Goal: Task Accomplishment & Management: Manage account settings

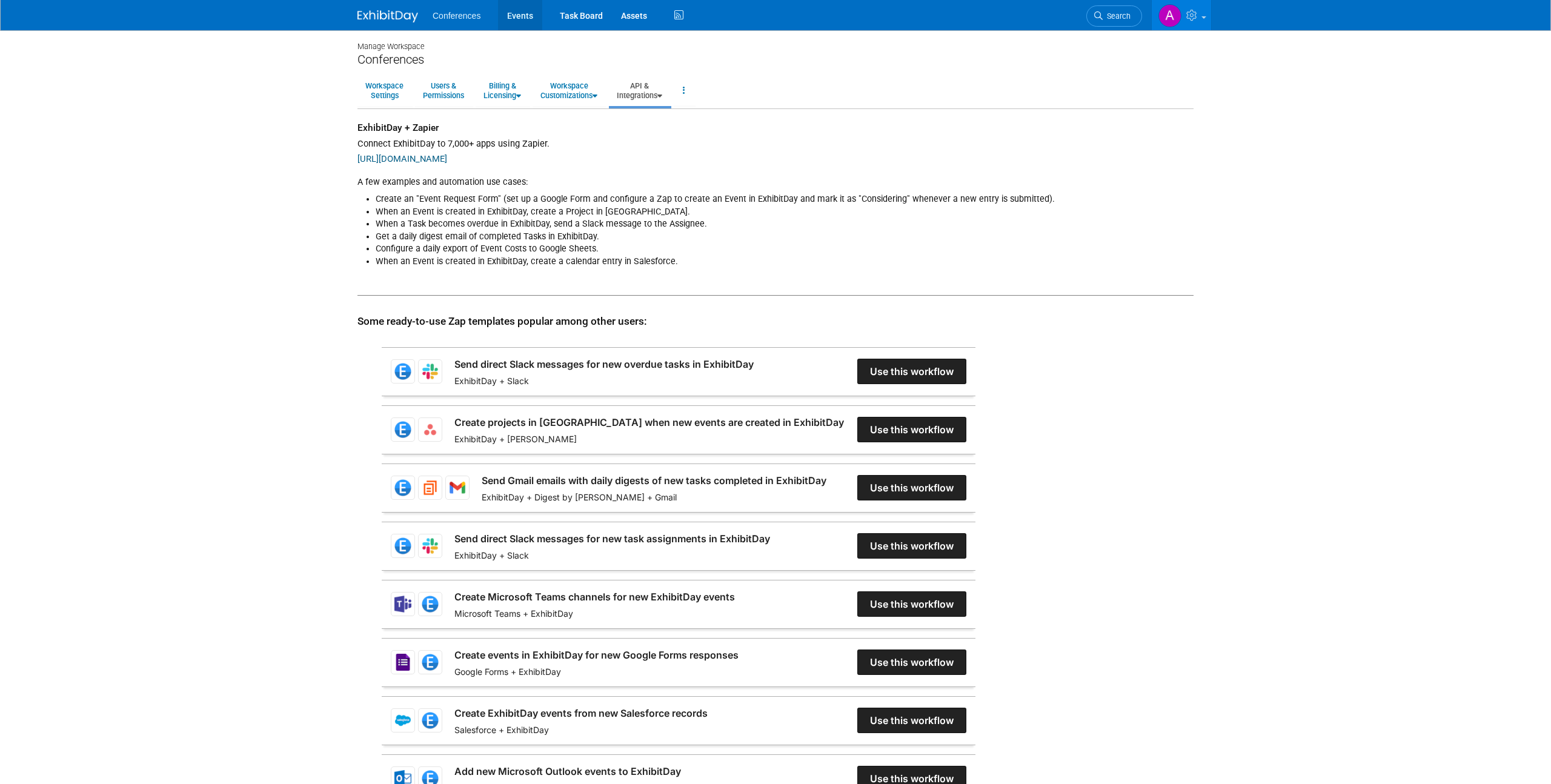
click at [507, 25] on link "Events" at bounding box center [520, 15] width 44 height 30
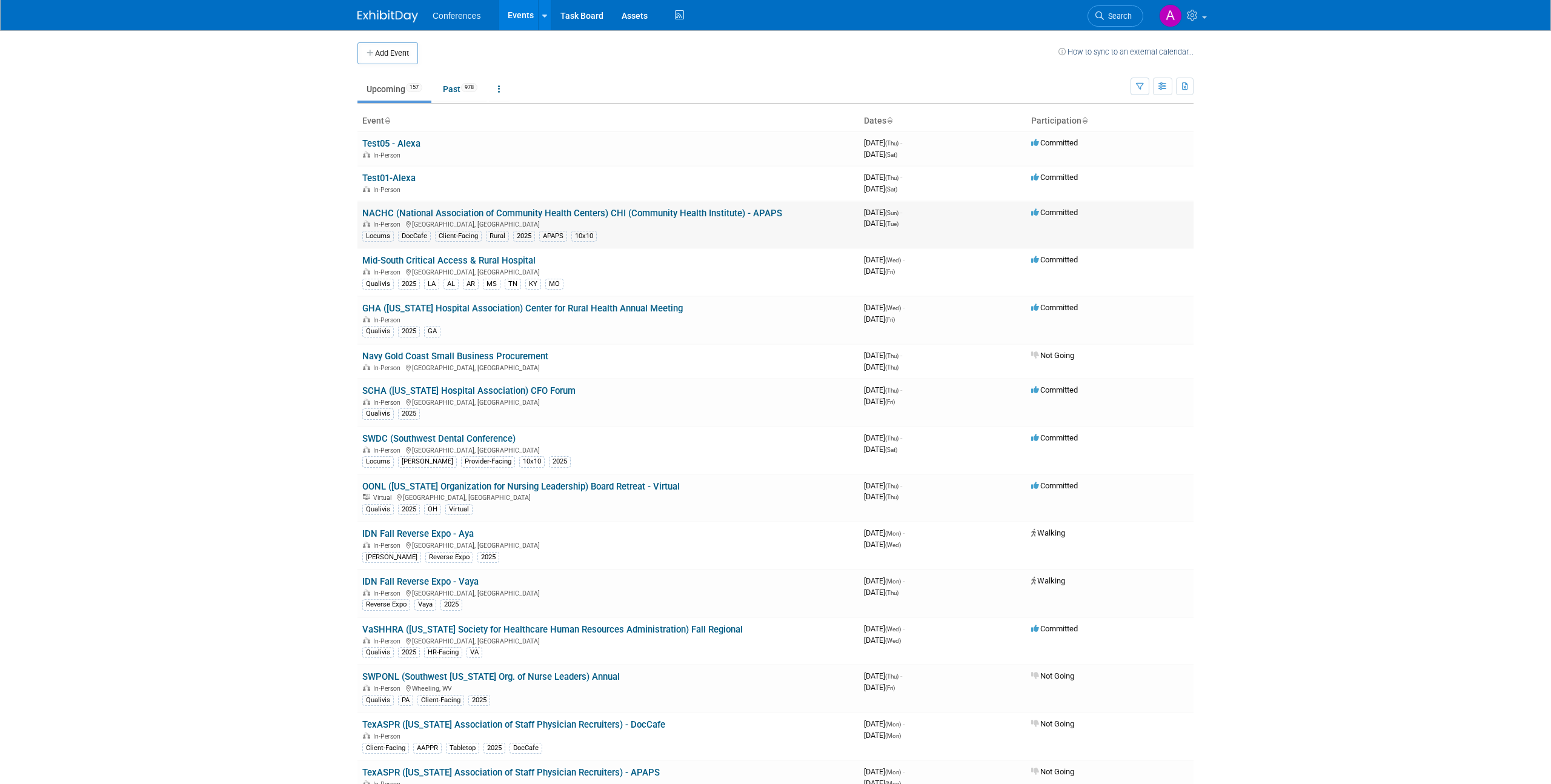
click at [430, 211] on link "NACHC (National Association of Community Health Centers) CHI (Community Health …" at bounding box center [573, 213] width 420 height 11
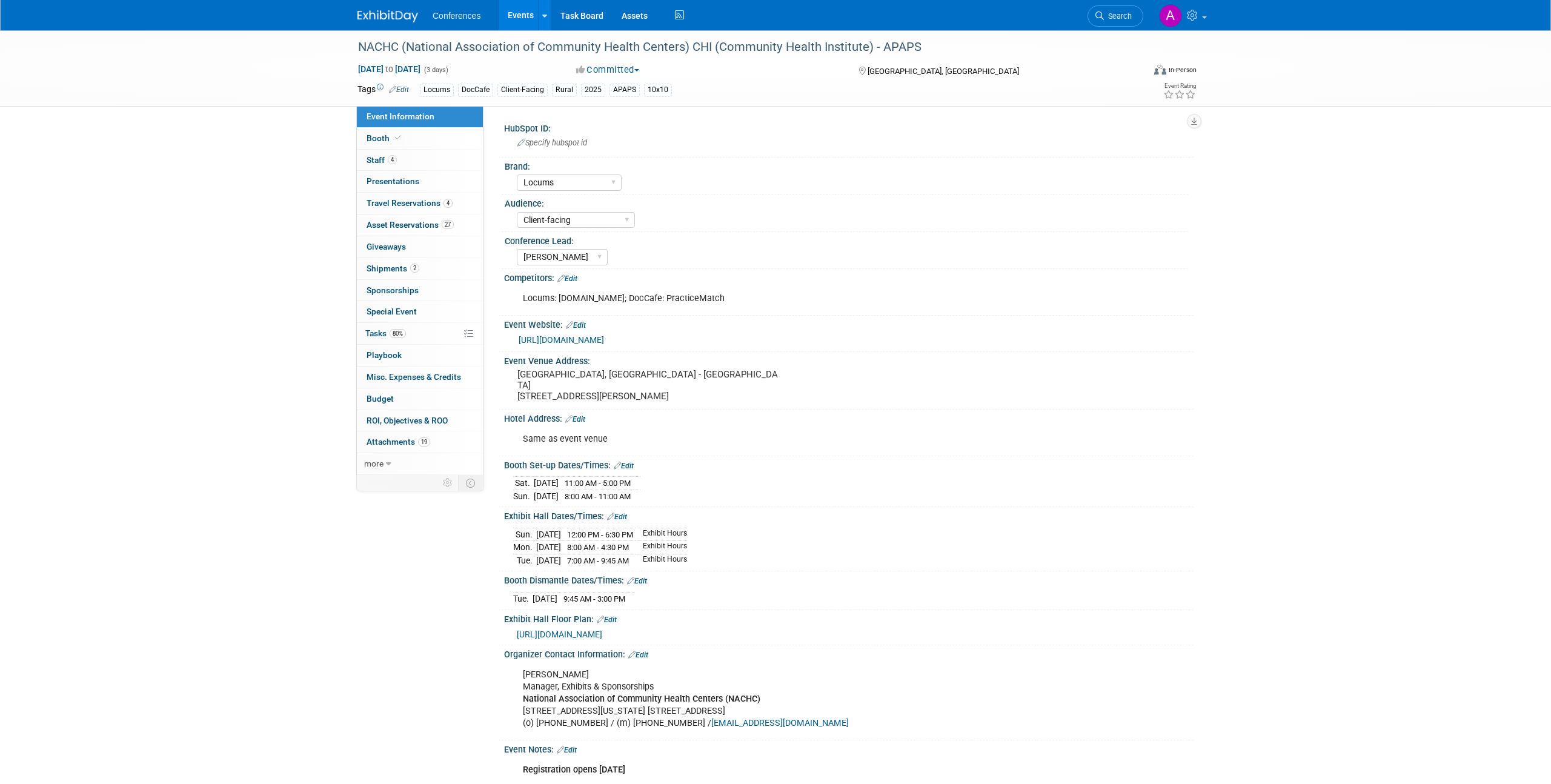
select select "Locums"
select select "Client-facing"
select select "[PERSON_NAME]"
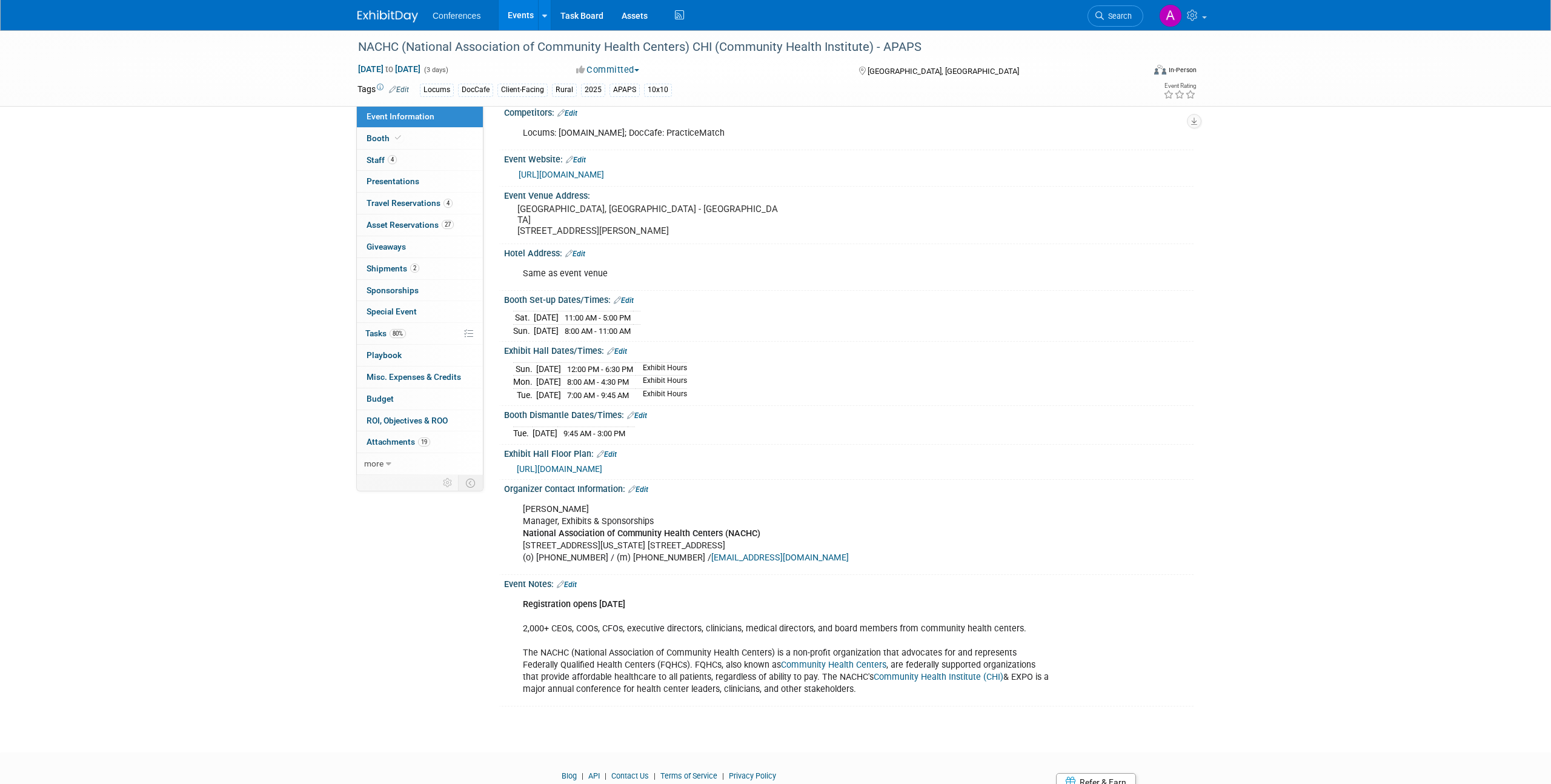
scroll to position [208, 0]
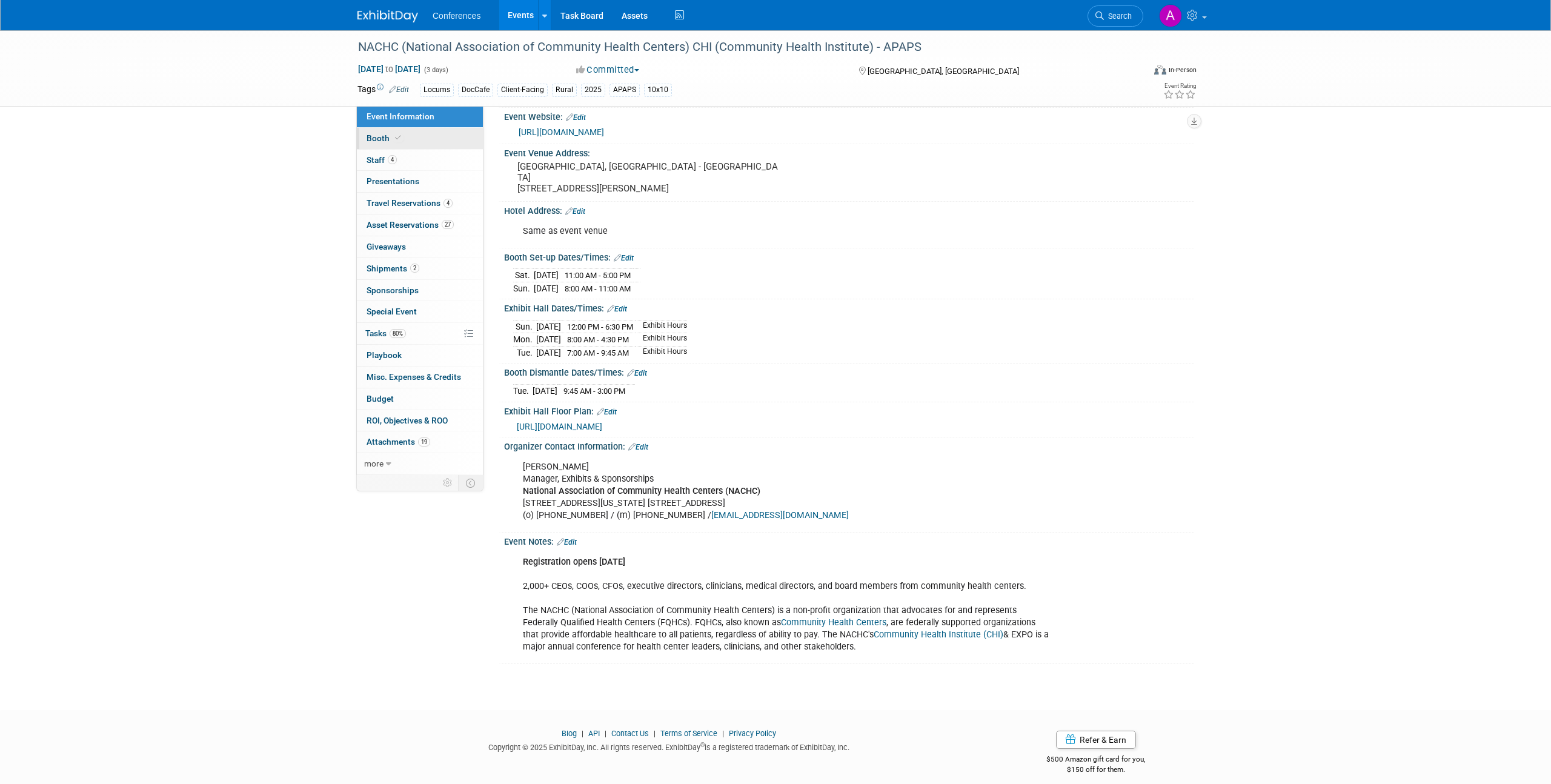
click at [409, 138] on link "Booth" at bounding box center [420, 138] width 126 height 21
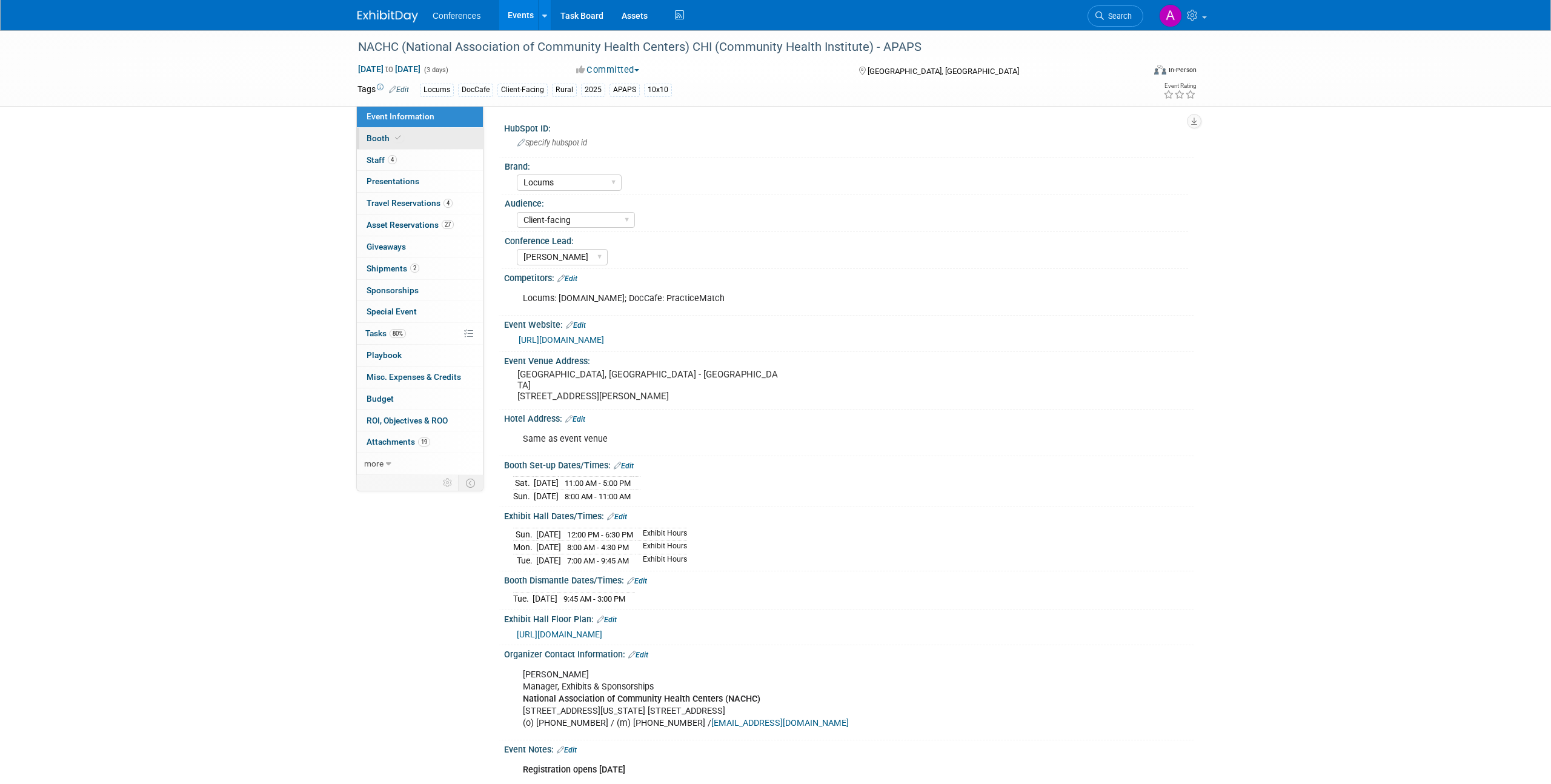
select select "8'x10'"
select select "Yes"
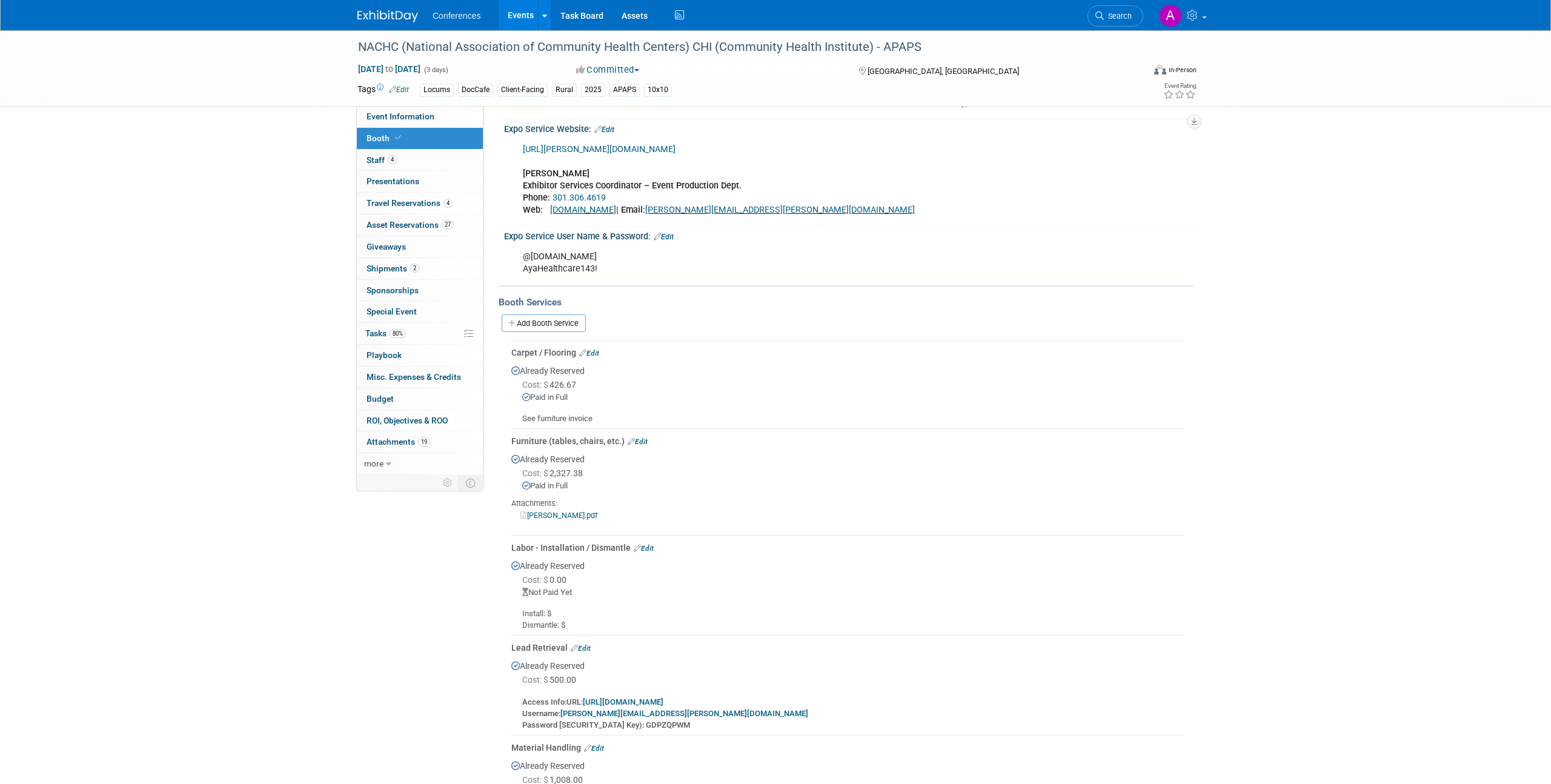
scroll to position [453, 0]
drag, startPoint x: 507, startPoint y: 359, endPoint x: 637, endPoint y: 421, distance: 144.0
click at [637, 421] on div "Carpet / Flooring Edit Already Reserved Cost: $ 426.67 Paid in Full Edit" at bounding box center [846, 593] width 677 height 513
click at [637, 421] on div "See furniture invoice" at bounding box center [847, 411] width 673 height 21
drag, startPoint x: 497, startPoint y: 310, endPoint x: 608, endPoint y: 318, distance: 111.3
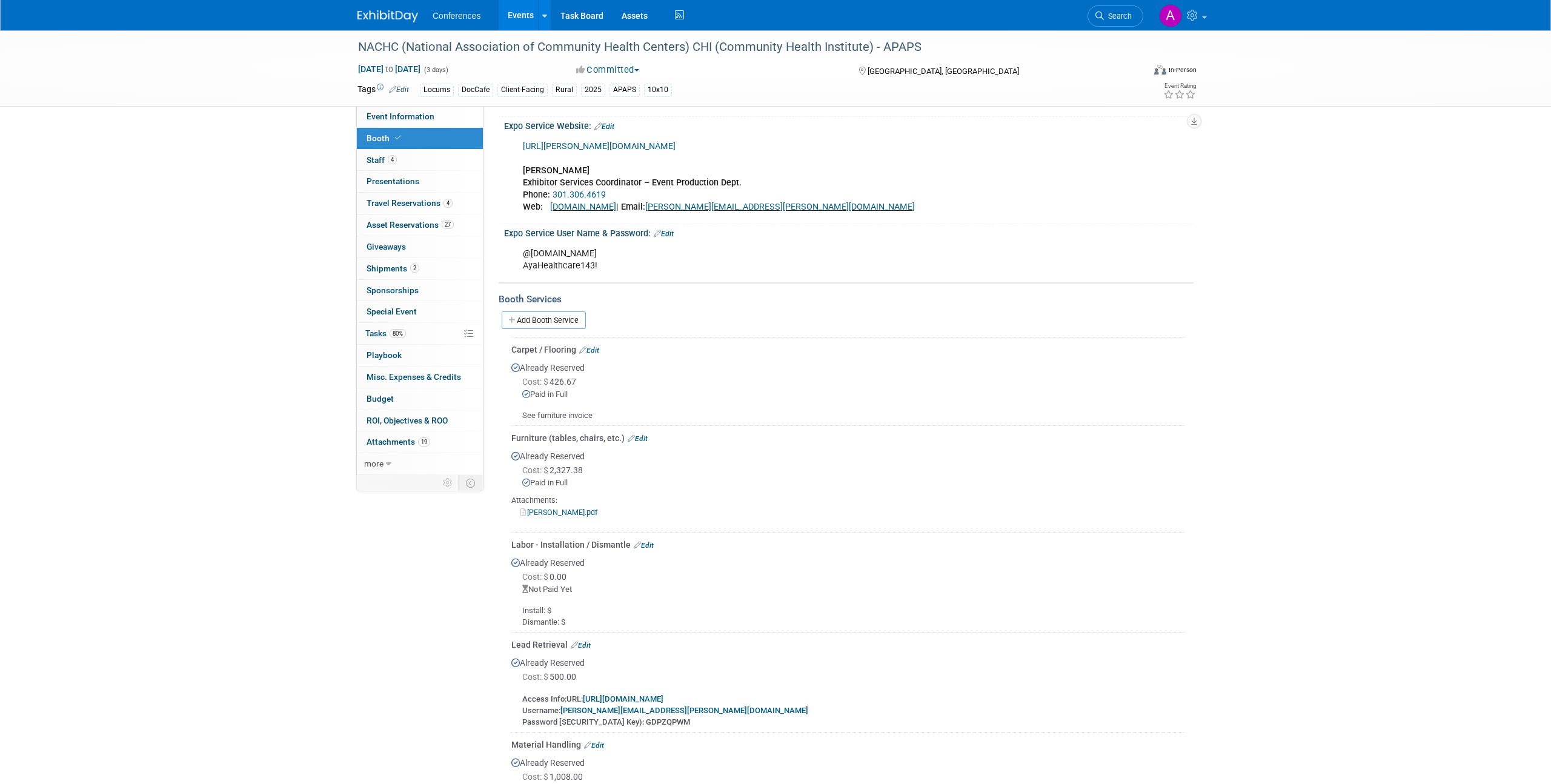
click at [608, 318] on div "Event Information Event Info Booth Booth 4 Staff 4 Staff 0 Presentations 0 Pres…" at bounding box center [776, 219] width 854 height 1283
drag, startPoint x: 607, startPoint y: 318, endPoint x: 597, endPoint y: 317, distance: 10.0
click at [607, 318] on div "Add Booth Service" at bounding box center [846, 320] width 695 height 28
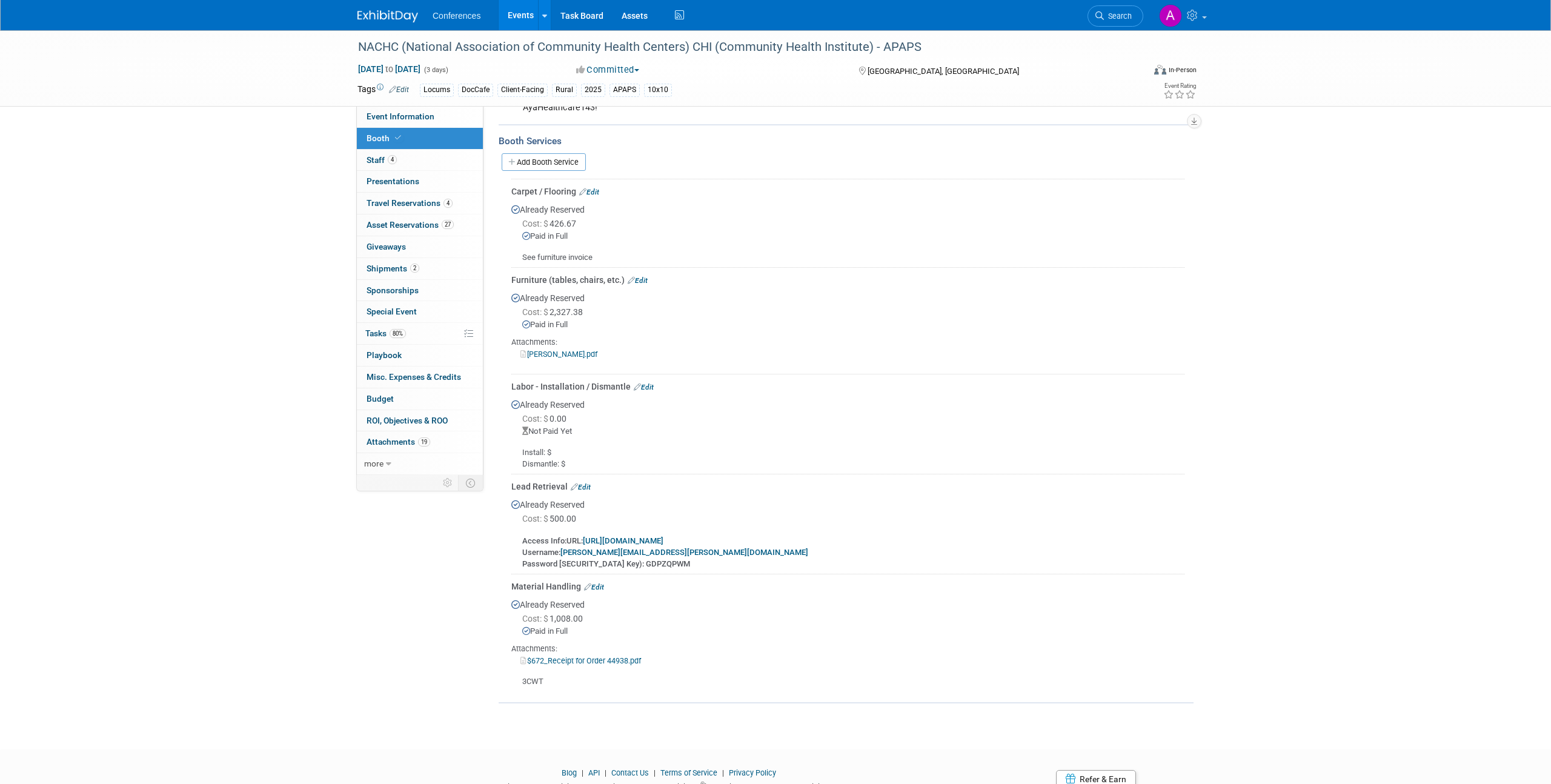
scroll to position [614, 0]
click at [426, 166] on link "4 Staff 4" at bounding box center [420, 159] width 126 height 21
